Goal: Information Seeking & Learning: Find specific page/section

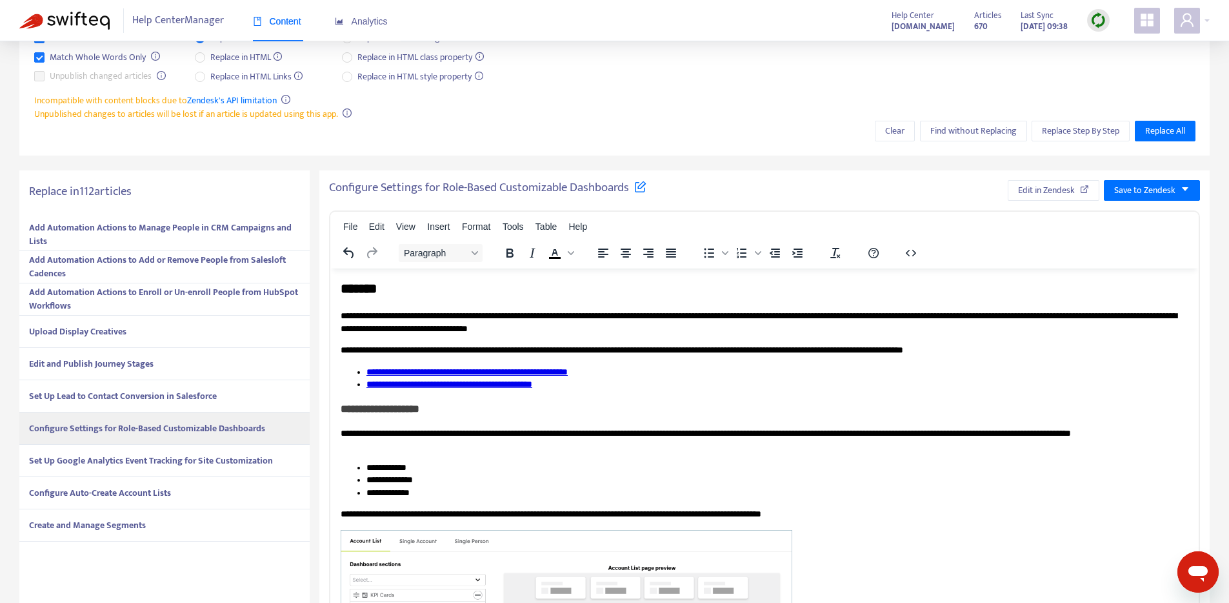
click at [123, 451] on div "Set Up Google Analytics Event Tracking for Site Customization" at bounding box center [164, 461] width 290 height 32
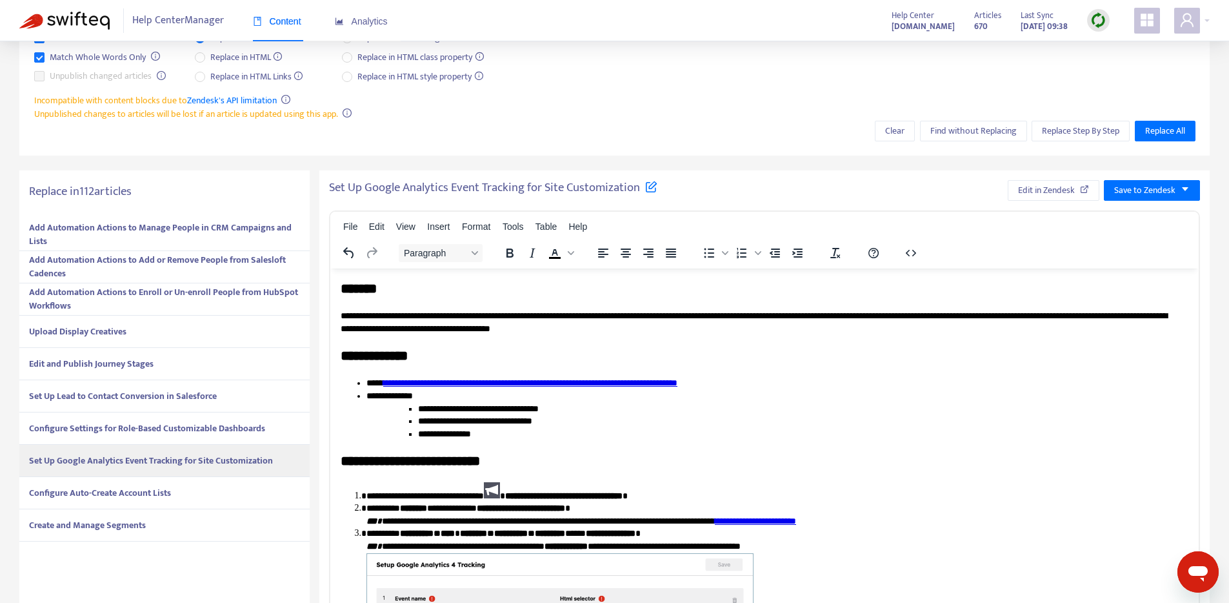
click at [125, 494] on strong "Configure Auto-Create Account Lists" at bounding box center [100, 492] width 142 height 15
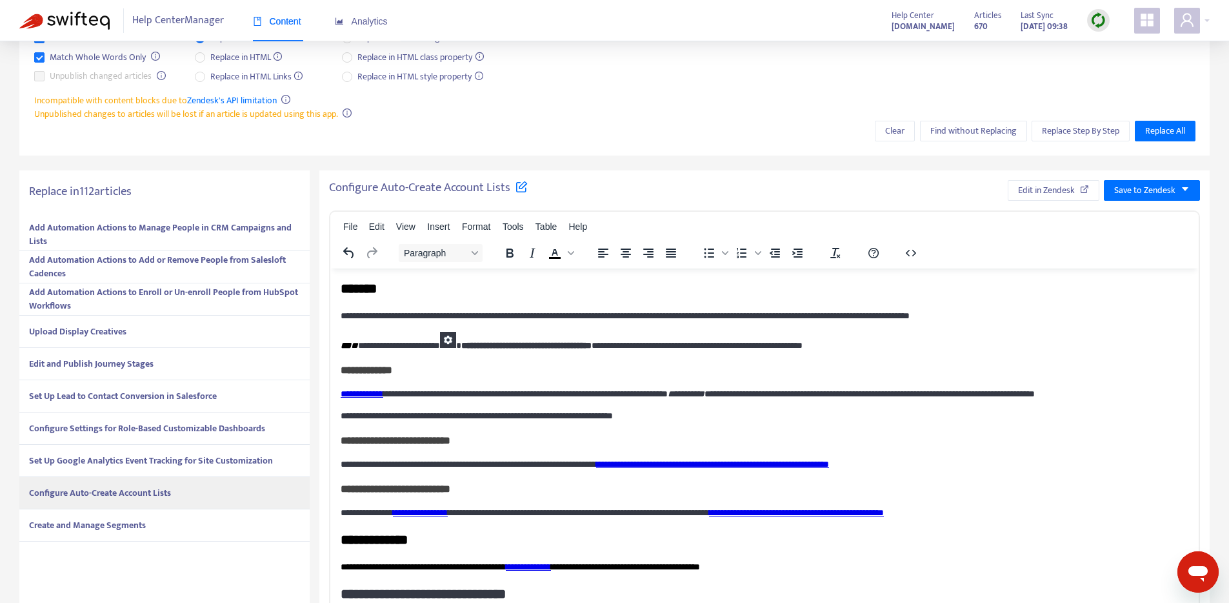
click at [88, 525] on strong "Create and Manage Segments" at bounding box center [87, 525] width 117 height 15
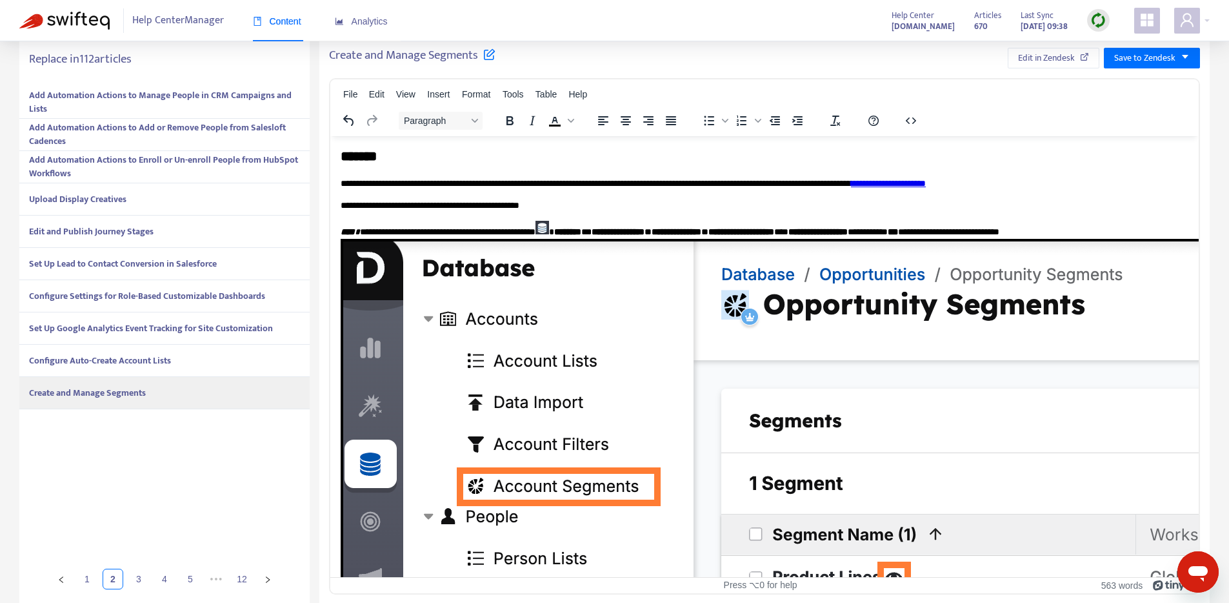
scroll to position [268, 0]
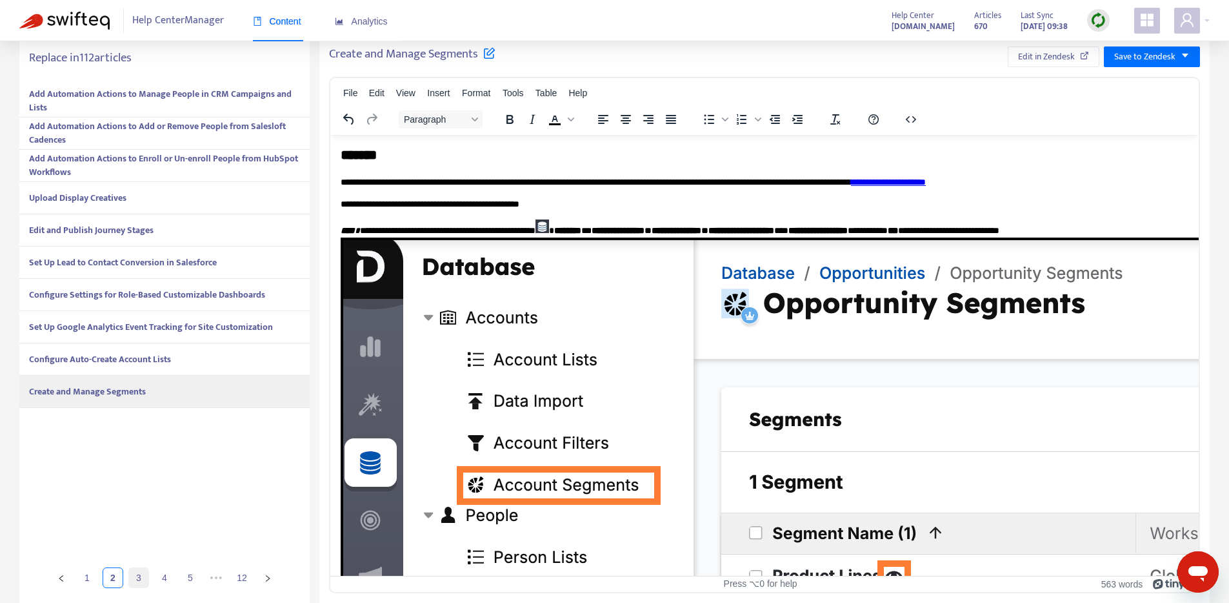
click at [141, 579] on link "3" at bounding box center [138, 577] width 19 height 19
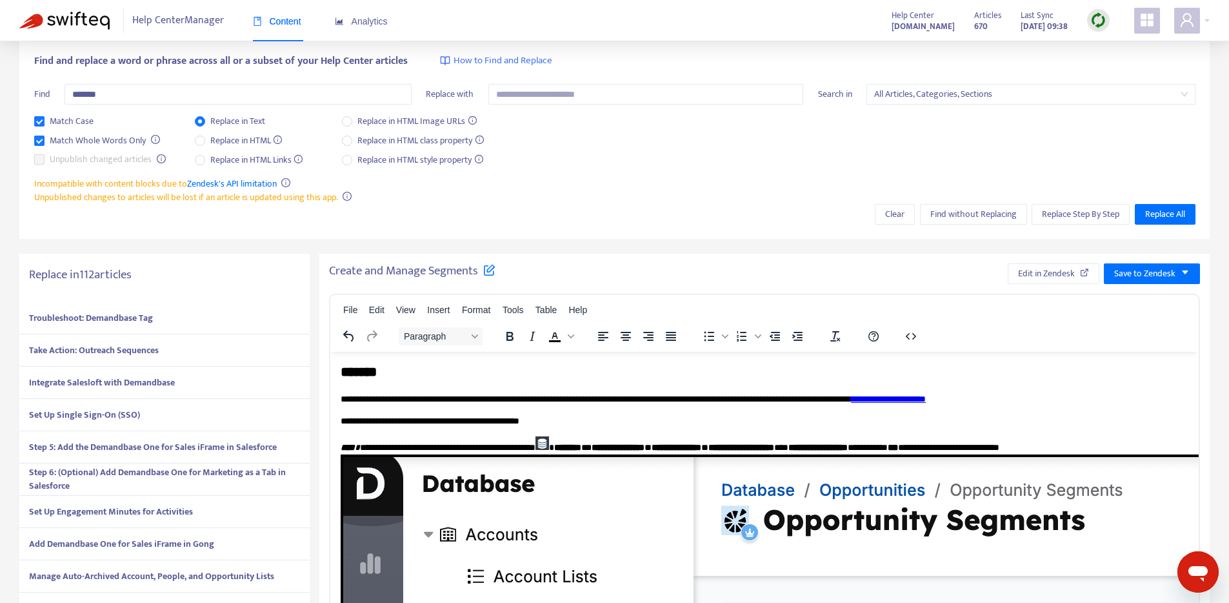
scroll to position [32, 0]
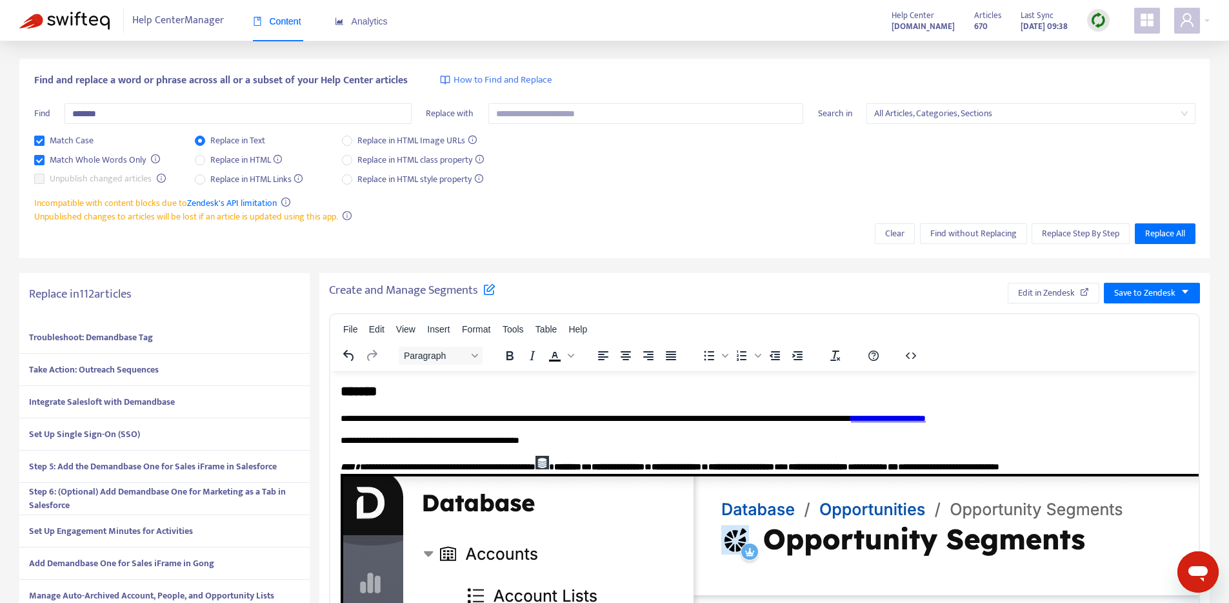
click at [101, 339] on strong "Troubleshoot: Demandbase Tag" at bounding box center [91, 337] width 124 height 15
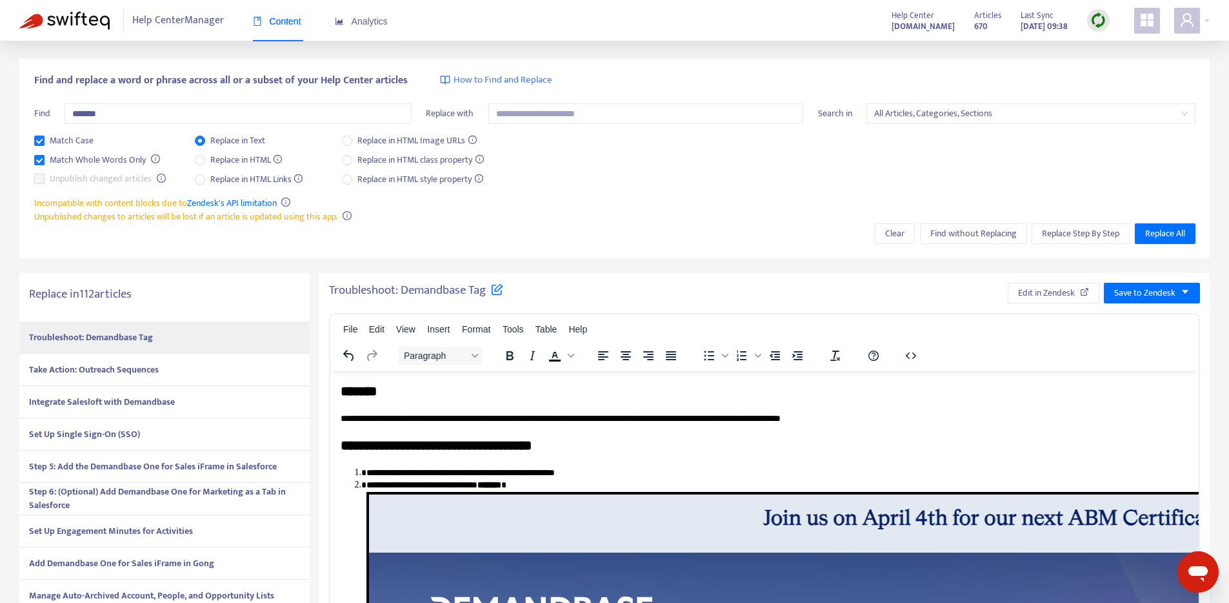
click at [123, 372] on strong "Take Action: Outreach Sequences" at bounding box center [94, 369] width 130 height 15
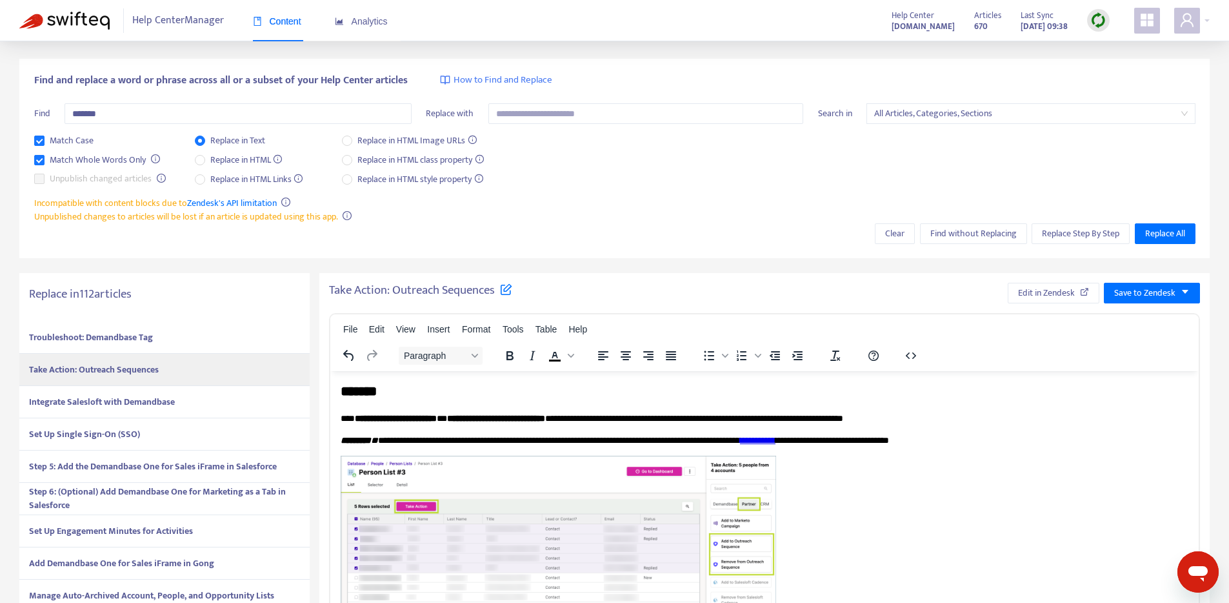
click at [97, 401] on strong "Integrate Salesloft with Demandbase" at bounding box center [102, 401] width 146 height 15
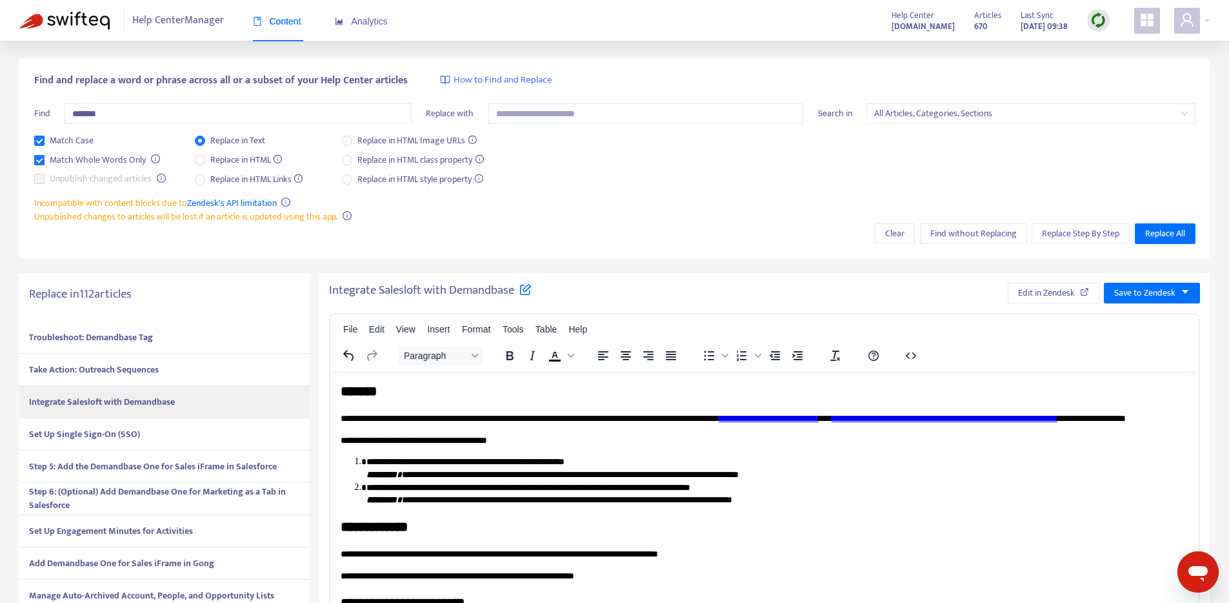
click at [113, 432] on strong "Set Up Single Sign-On (SSO)" at bounding box center [84, 434] width 111 height 15
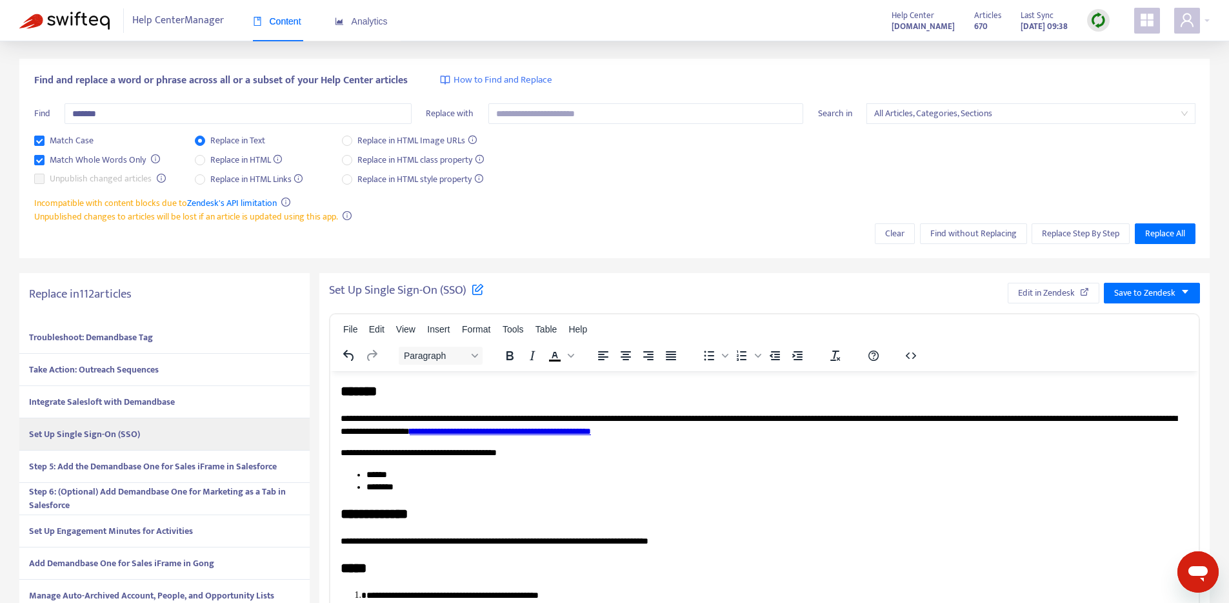
click at [104, 460] on strong "Step 5: Add the Demandbase One for Sales iFrame in Salesforce" at bounding box center [153, 466] width 248 height 15
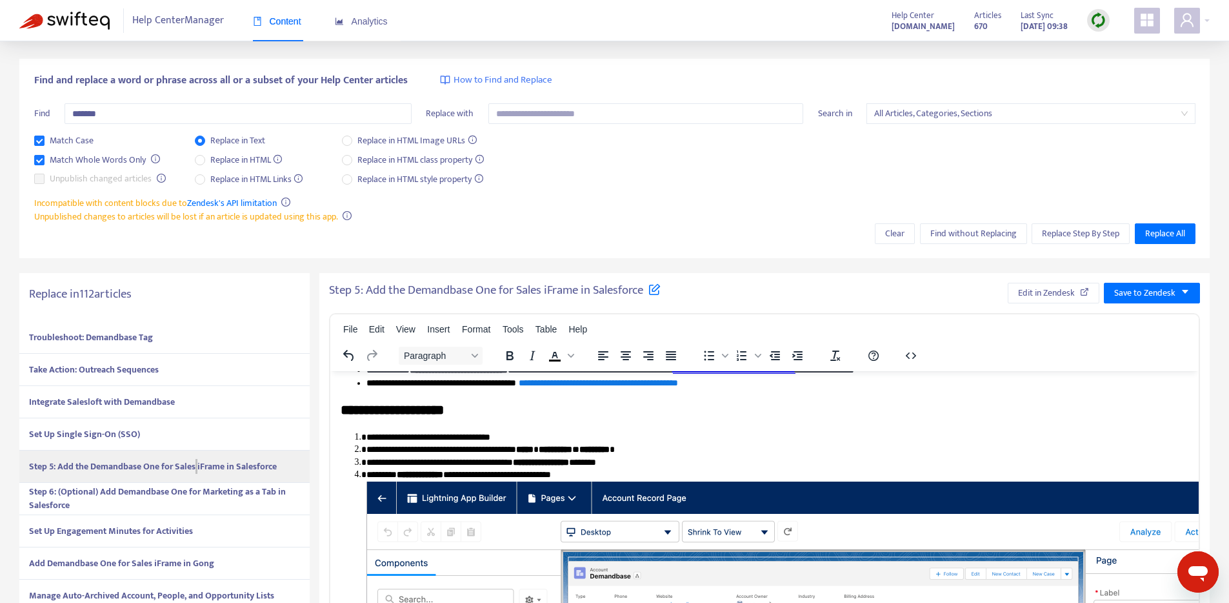
scroll to position [0, 0]
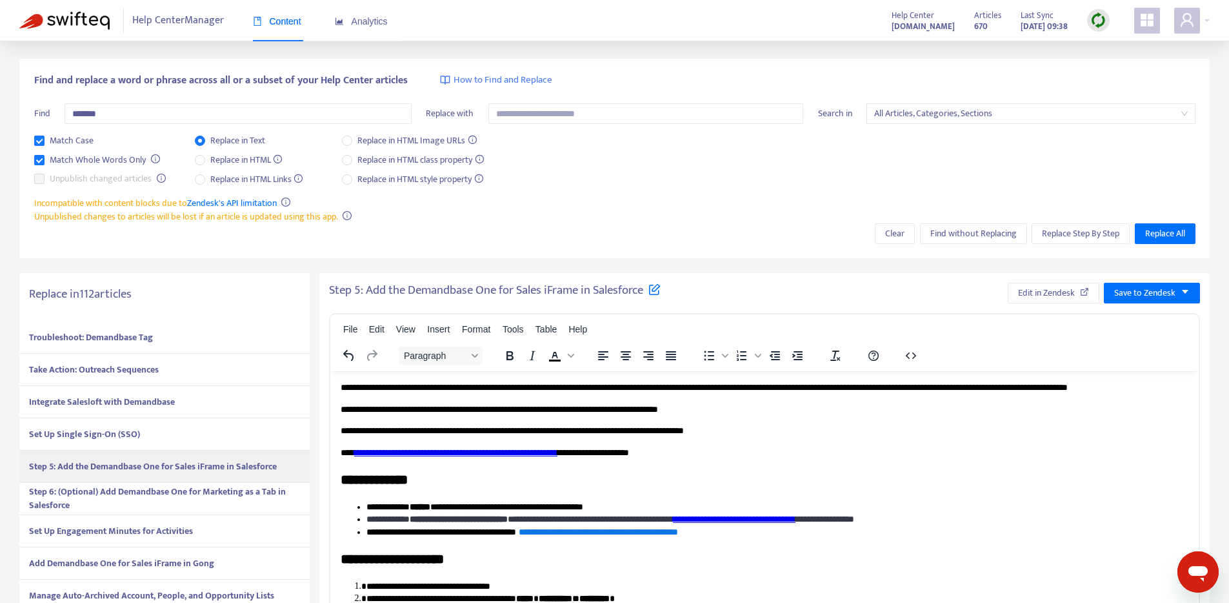
click at [661, 290] on icon at bounding box center [654, 289] width 12 height 12
click at [754, 290] on div "**********" at bounding box center [764, 293] width 871 height 21
click at [663, 290] on div "**********" at bounding box center [764, 293] width 871 height 21
click at [1032, 297] on span "Edit in Zendesk" at bounding box center [1046, 293] width 57 height 14
click at [132, 493] on strong "Step 6: (Optional) Add Demandbase One for Marketing as a Tab in Salesforce" at bounding box center [157, 498] width 257 height 28
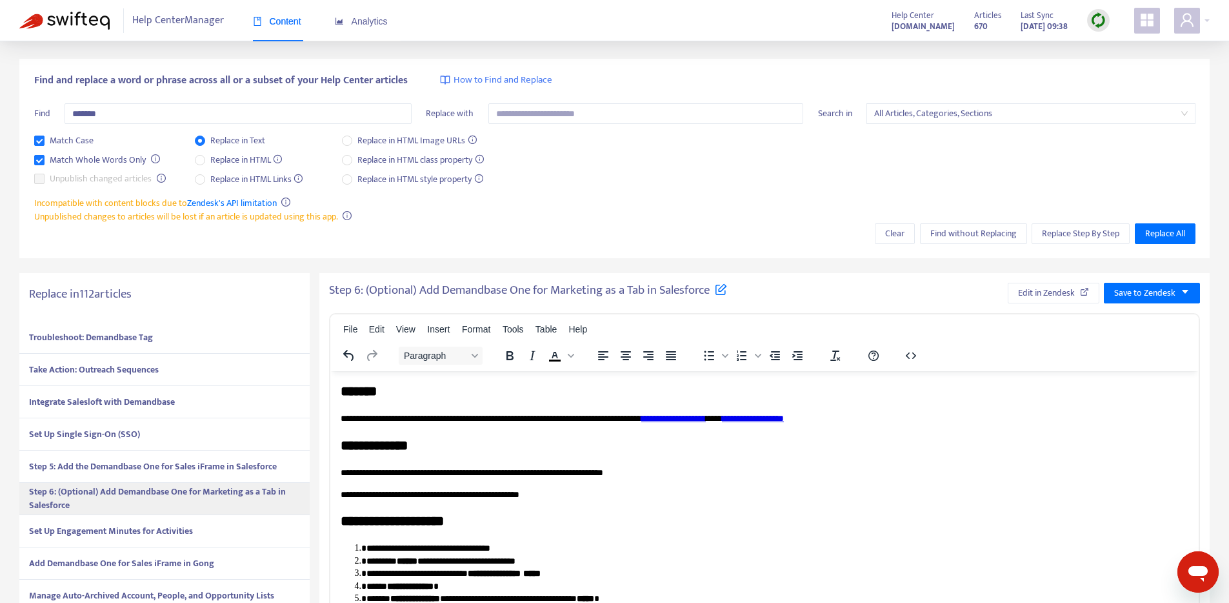
click at [134, 465] on strong "Step 5: Add the Demandbase One for Sales iFrame in Salesforce" at bounding box center [153, 466] width 248 height 15
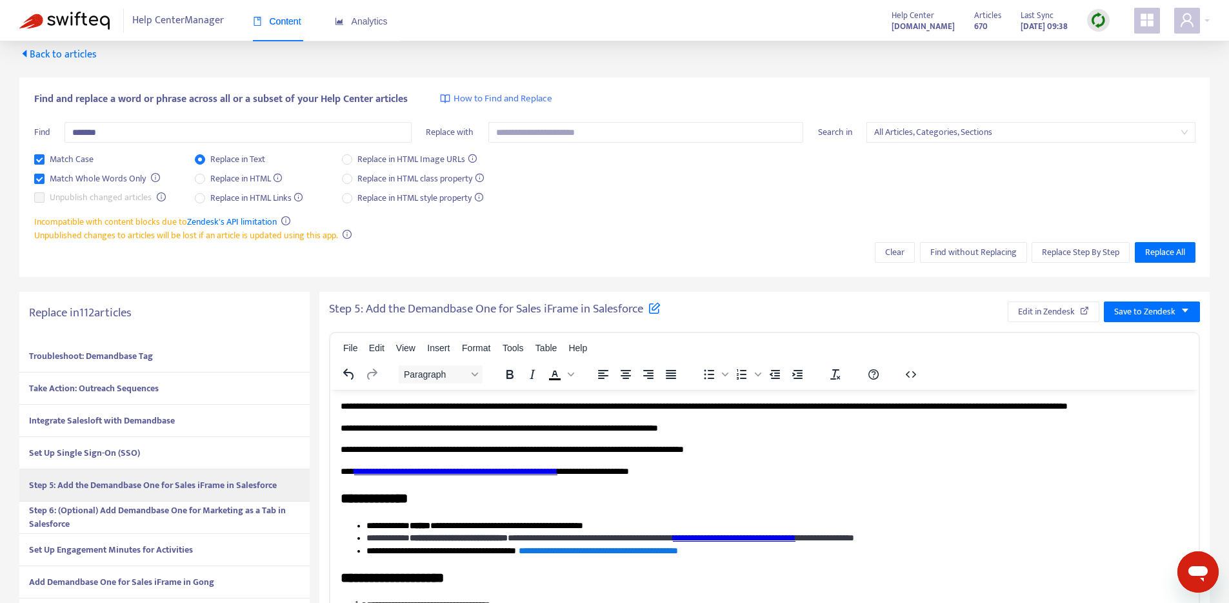
scroll to position [188, 0]
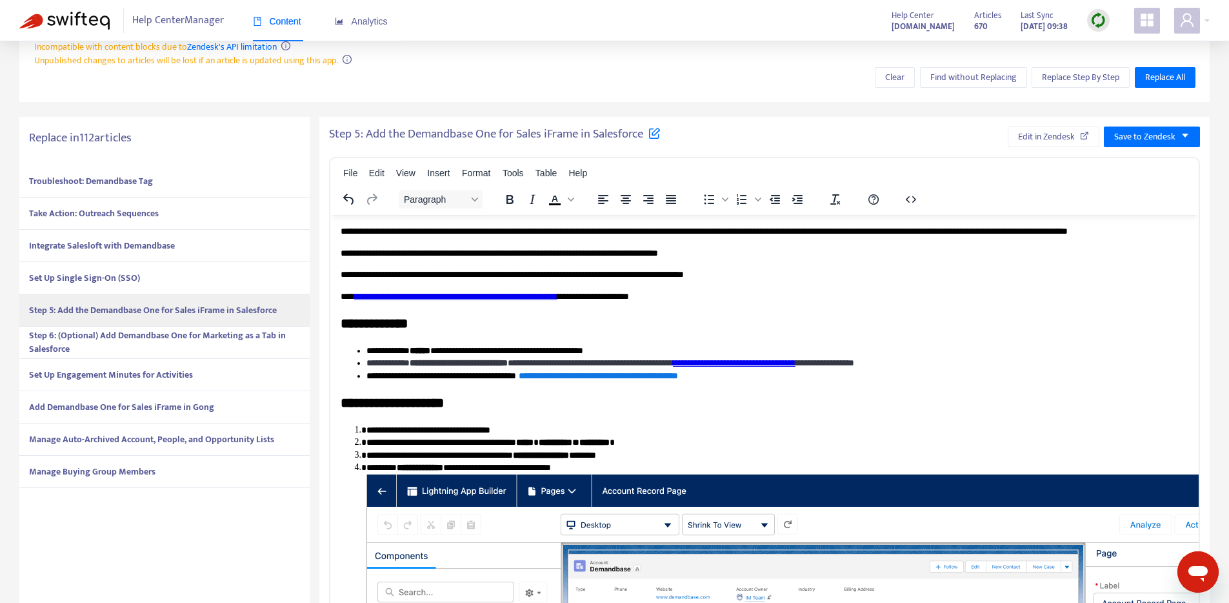
click at [127, 375] on strong "Set Up Engagement Minutes for Activities" at bounding box center [111, 374] width 164 height 15
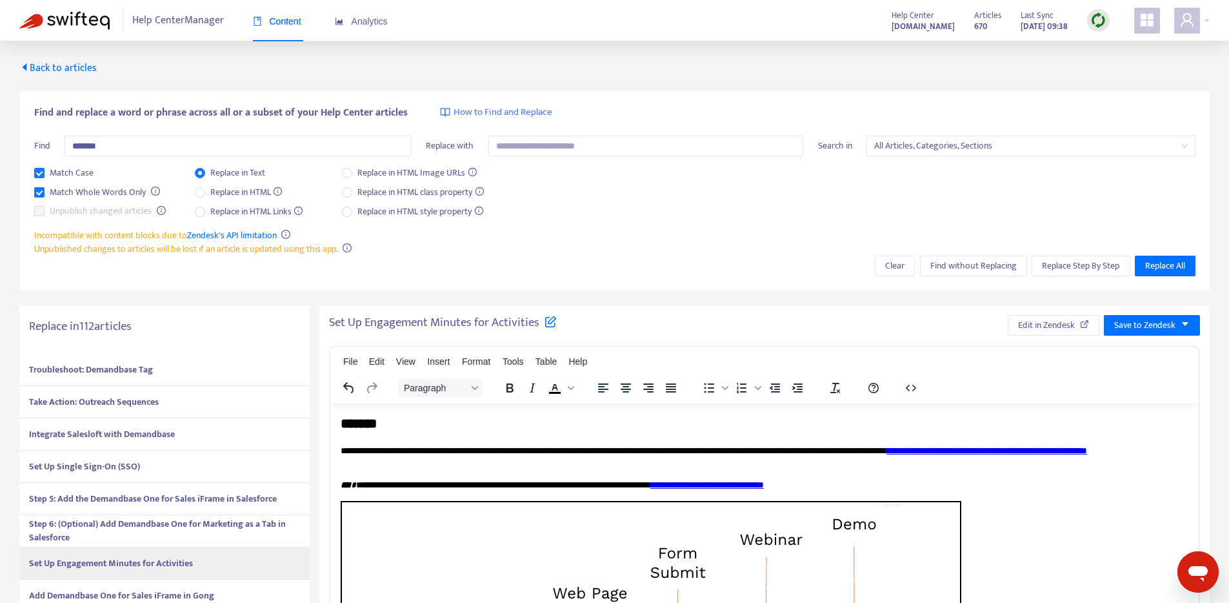
scroll to position [268, 0]
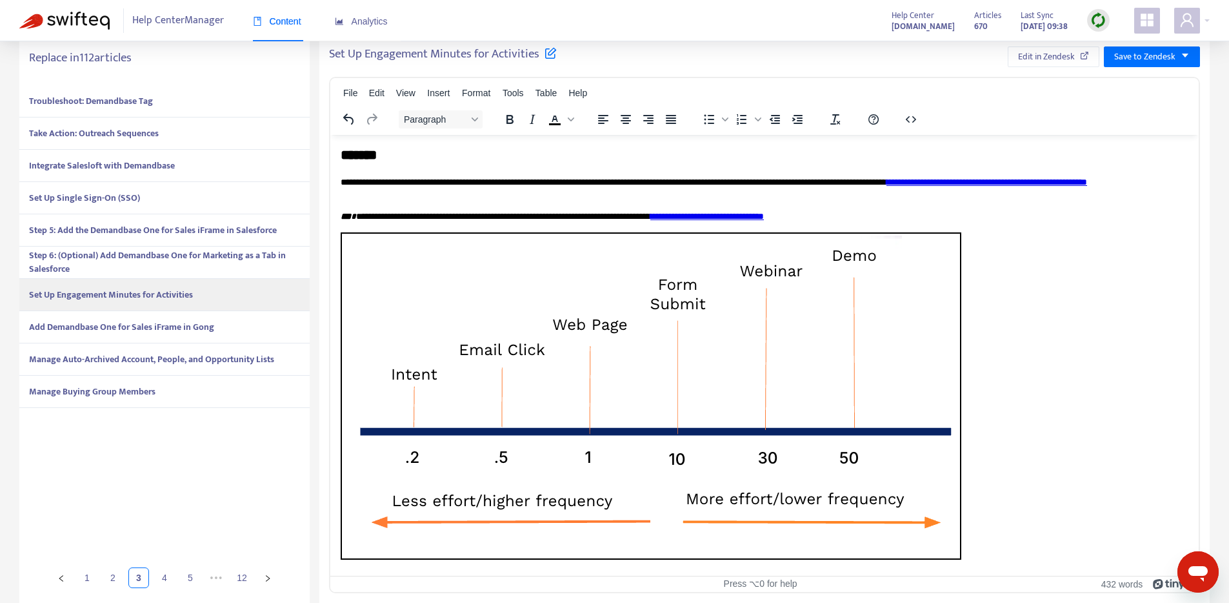
click at [127, 319] on strong "Add Demandbase One for Sales iFrame in Gong" at bounding box center [121, 326] width 185 height 15
click at [128, 319] on strong "Add Demandbase One for Sales iFrame in Gong" at bounding box center [121, 326] width 185 height 15
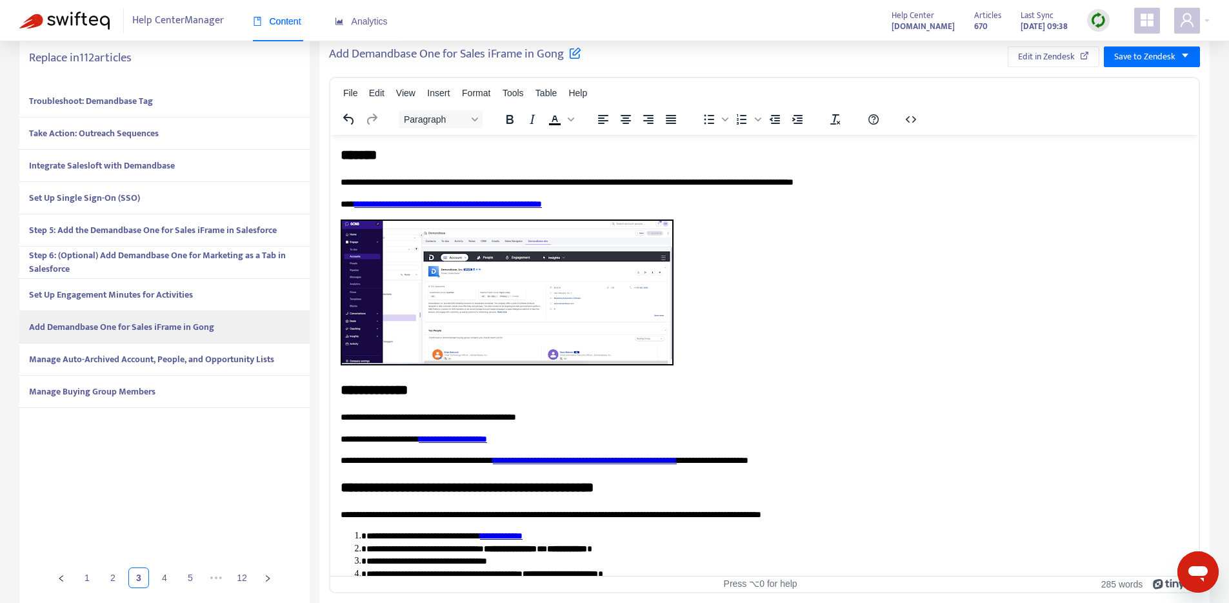
click at [145, 367] on div "Manage Auto-Archived Account, People, and Opportunity Lists" at bounding box center [164, 359] width 290 height 32
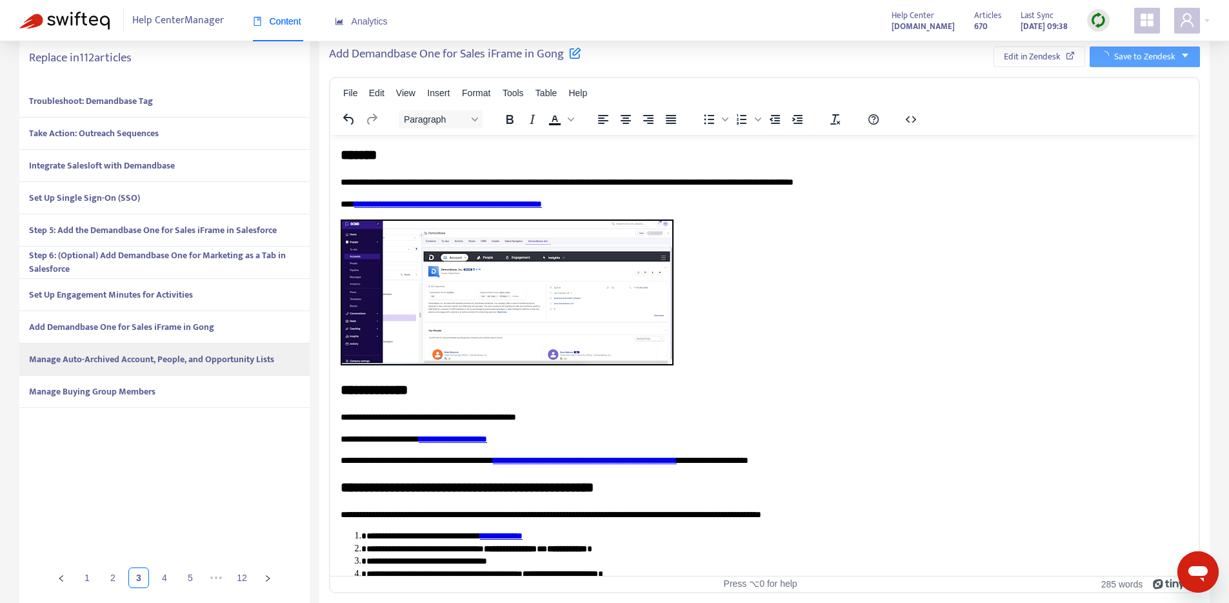
click at [145, 367] on div "Manage Auto-Archived Account, People, and Opportunity Lists" at bounding box center [164, 359] width 290 height 32
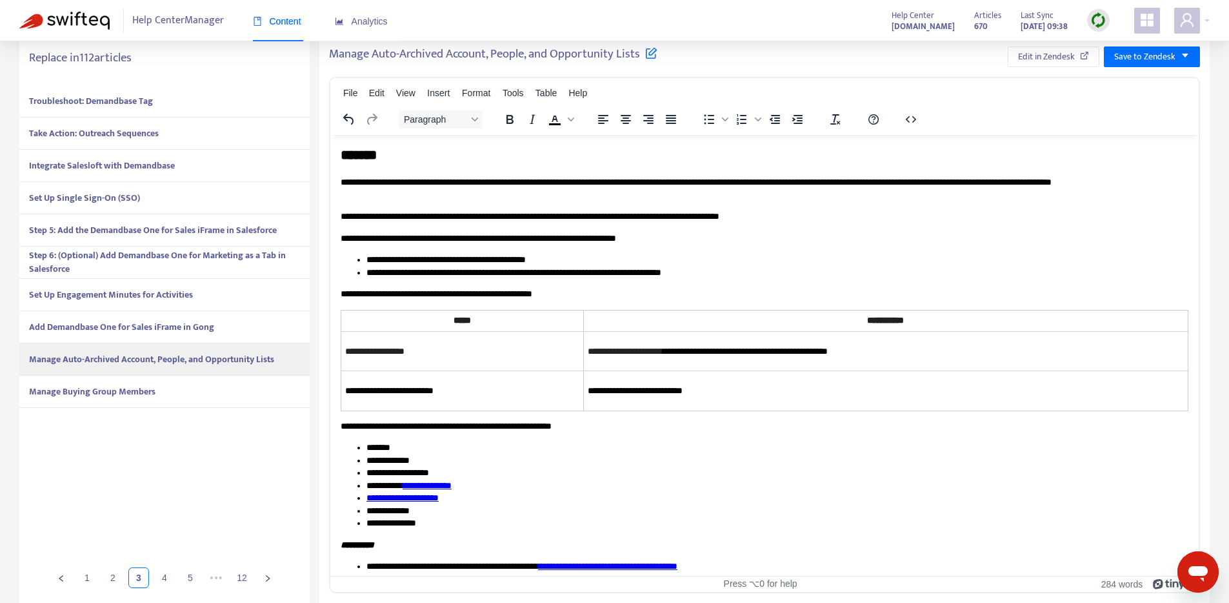
click at [127, 388] on strong "Manage Buying Group Members" at bounding box center [92, 391] width 126 height 15
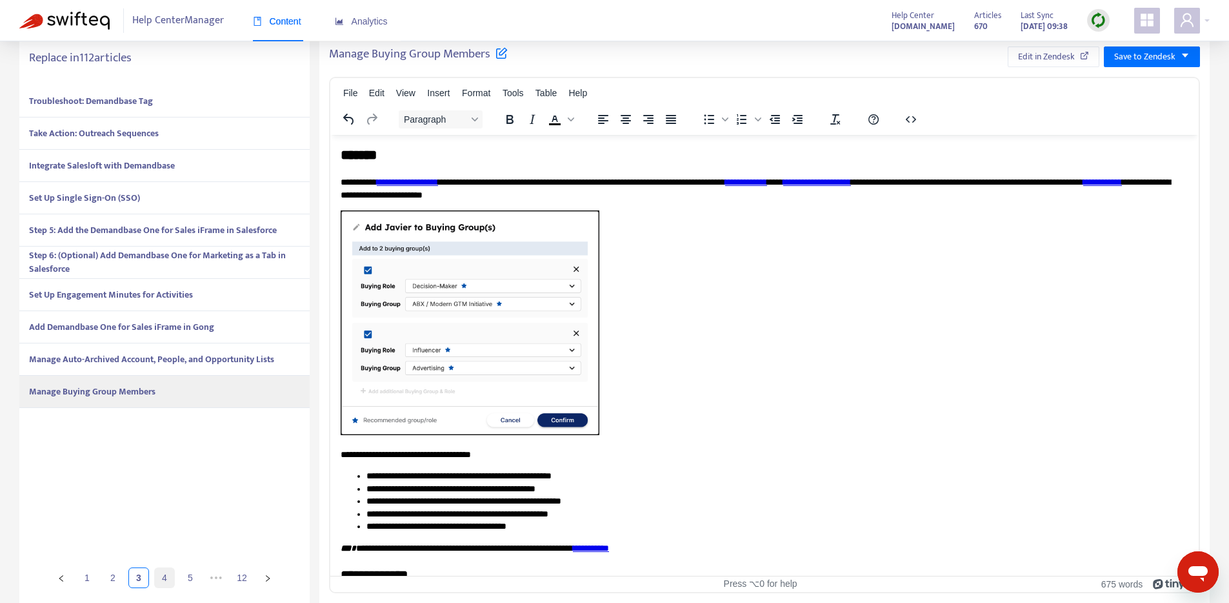
click at [168, 581] on link "4" at bounding box center [164, 577] width 19 height 19
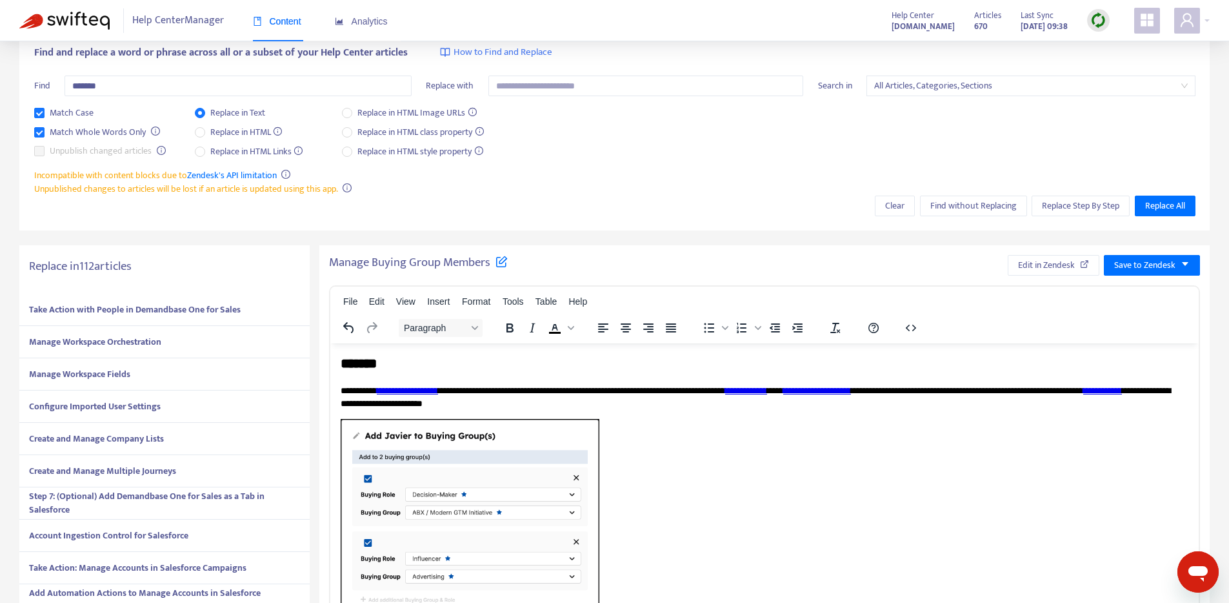
scroll to position [30, 0]
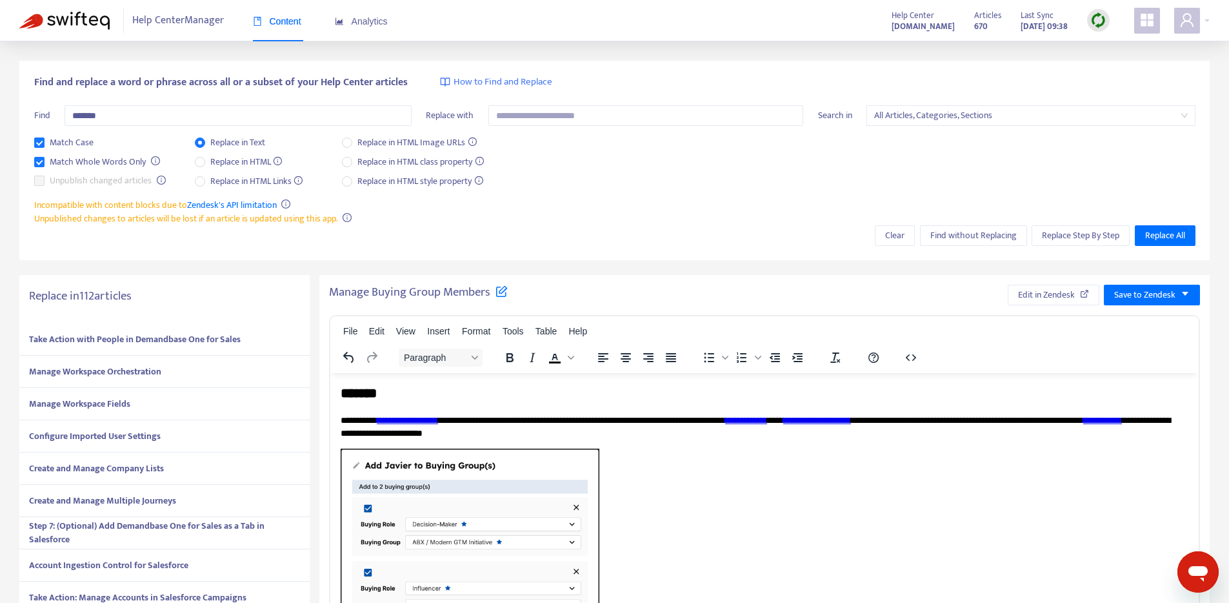
click at [135, 337] on strong "Take Action with People in Demandbase One for Sales" at bounding box center [135, 339] width 212 height 15
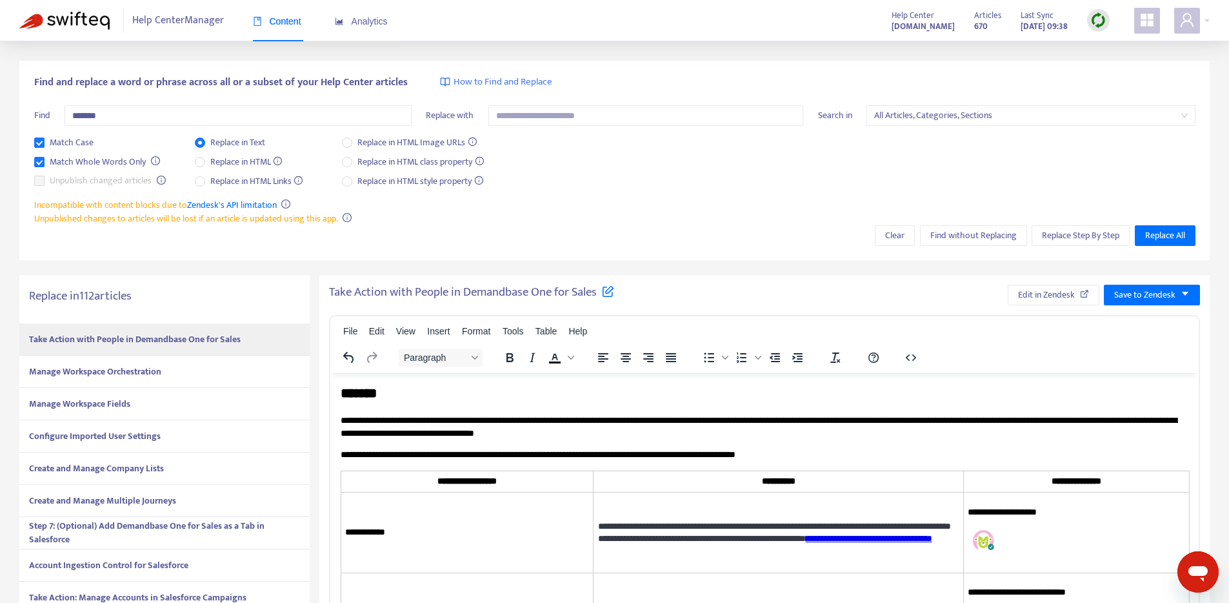
click at [170, 375] on div "Manage Workspace Orchestration" at bounding box center [164, 372] width 290 height 32
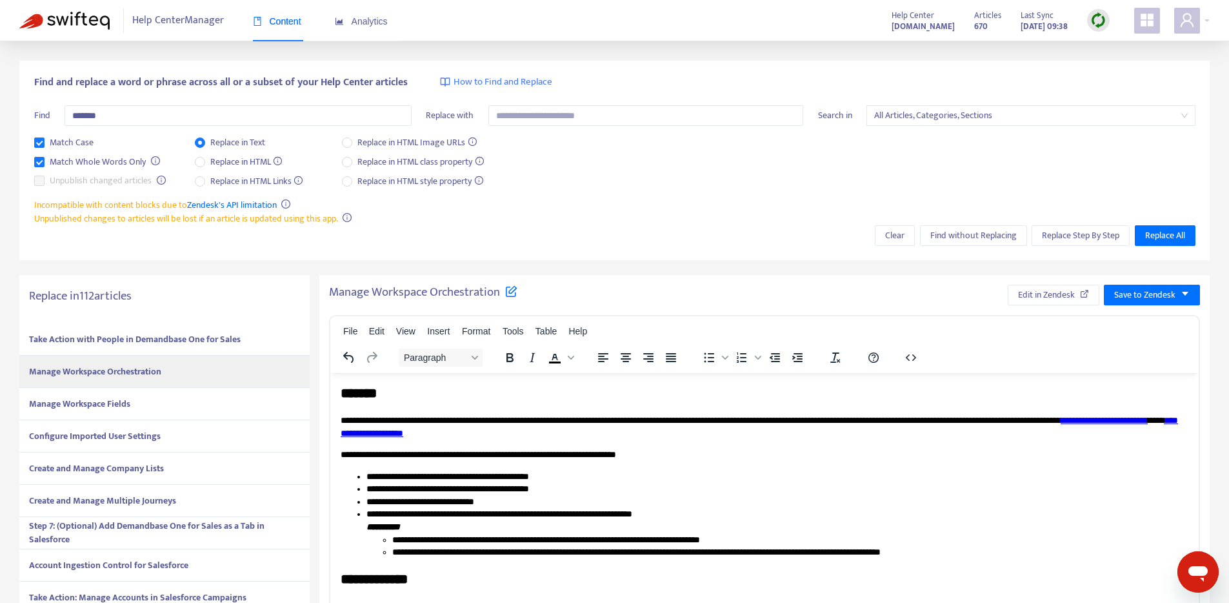
click at [94, 407] on strong "Manage Workspace Fields" at bounding box center [79, 403] width 101 height 15
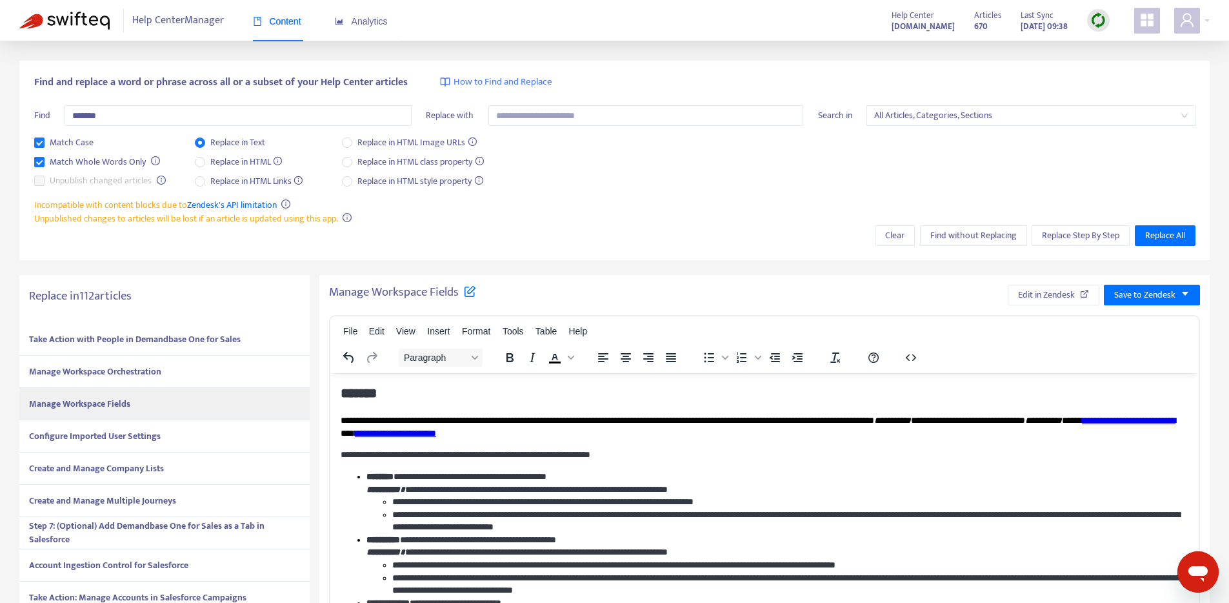
click at [157, 437] on strong "Configure Imported User Settings" at bounding box center [95, 435] width 132 height 15
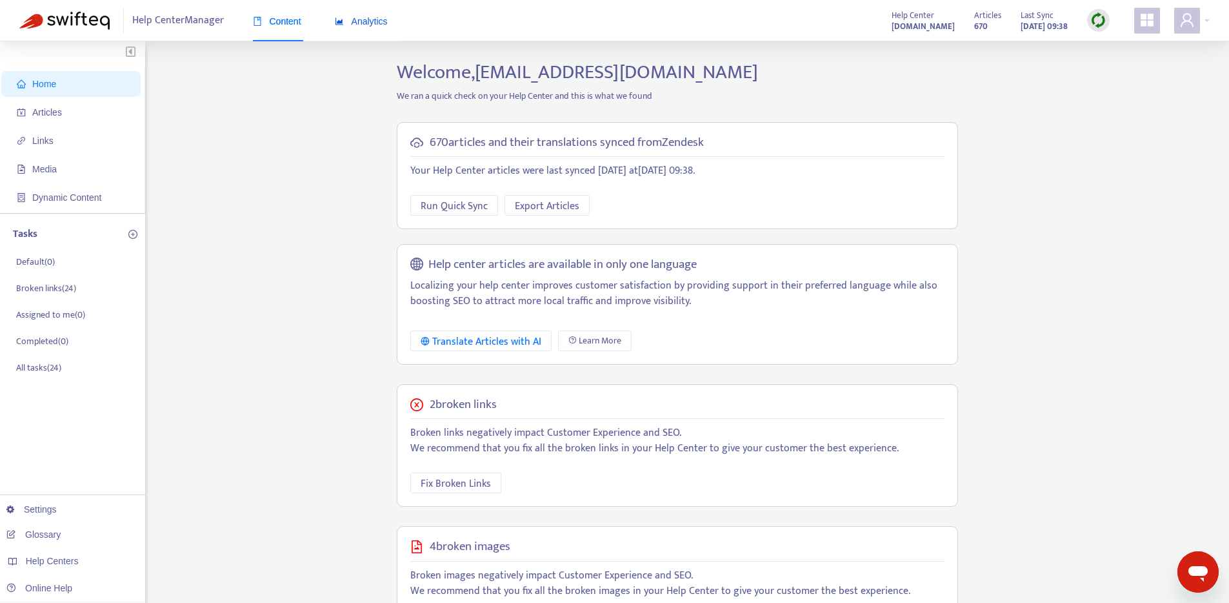
click at [385, 21] on span "Analytics" at bounding box center [361, 21] width 53 height 10
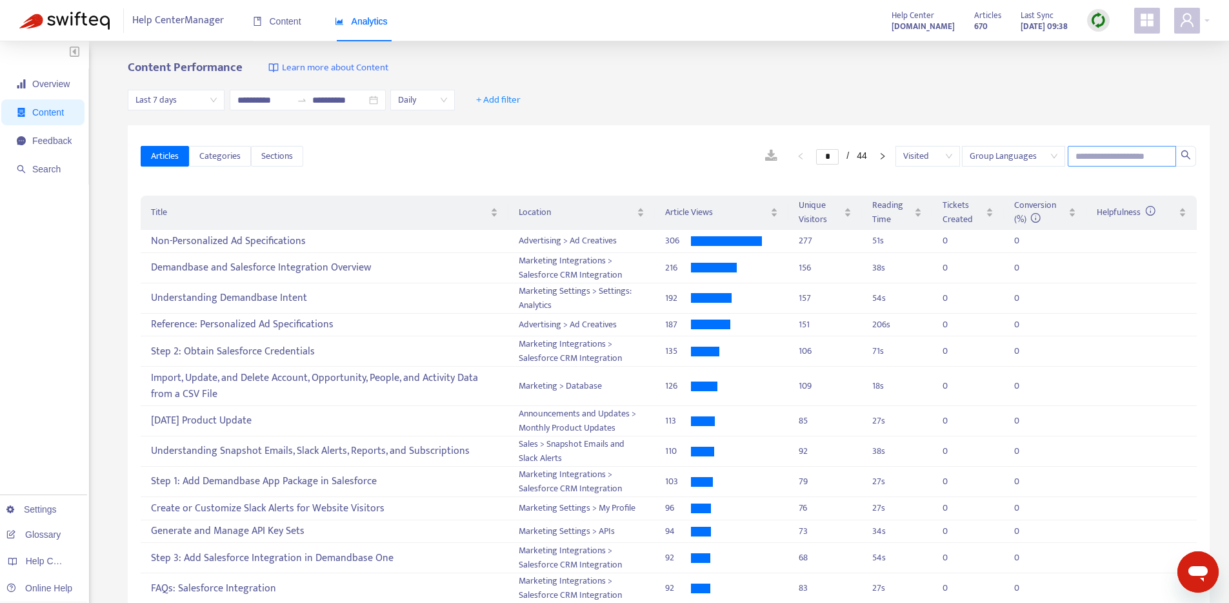
click at [1152, 157] on input "text" at bounding box center [1122, 156] width 108 height 21
click at [1124, 152] on input "text" at bounding box center [1122, 156] width 108 height 21
paste input "**********"
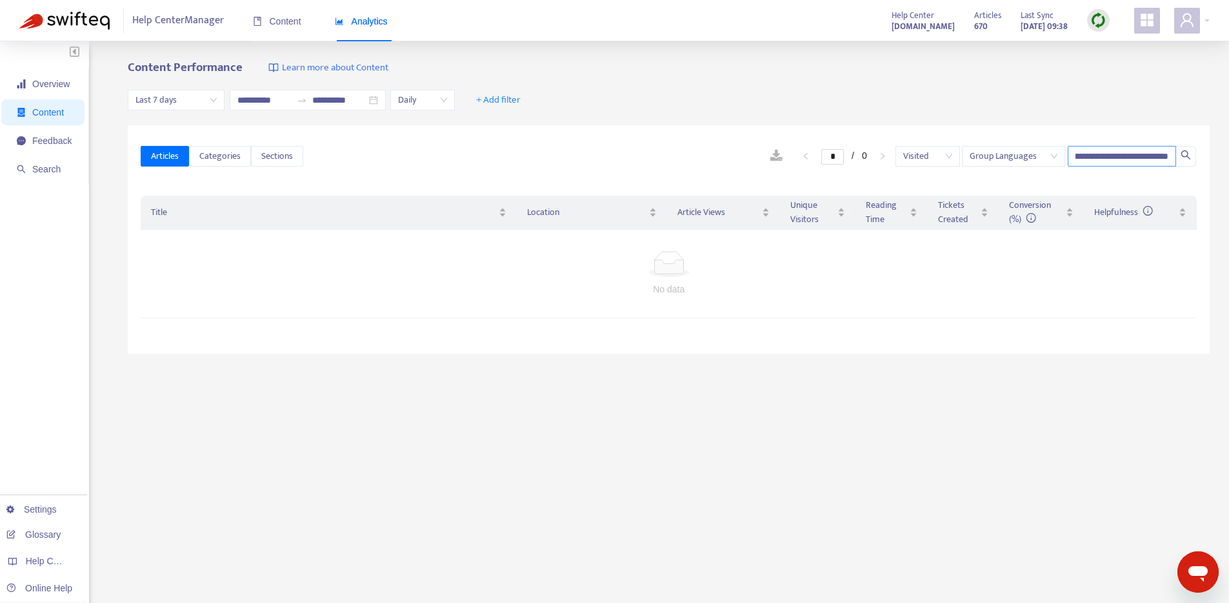
type input "**********"
click at [892, 19] on strong "[DOMAIN_NAME]" at bounding box center [923, 26] width 63 height 14
